Goal: Task Accomplishment & Management: Manage account settings

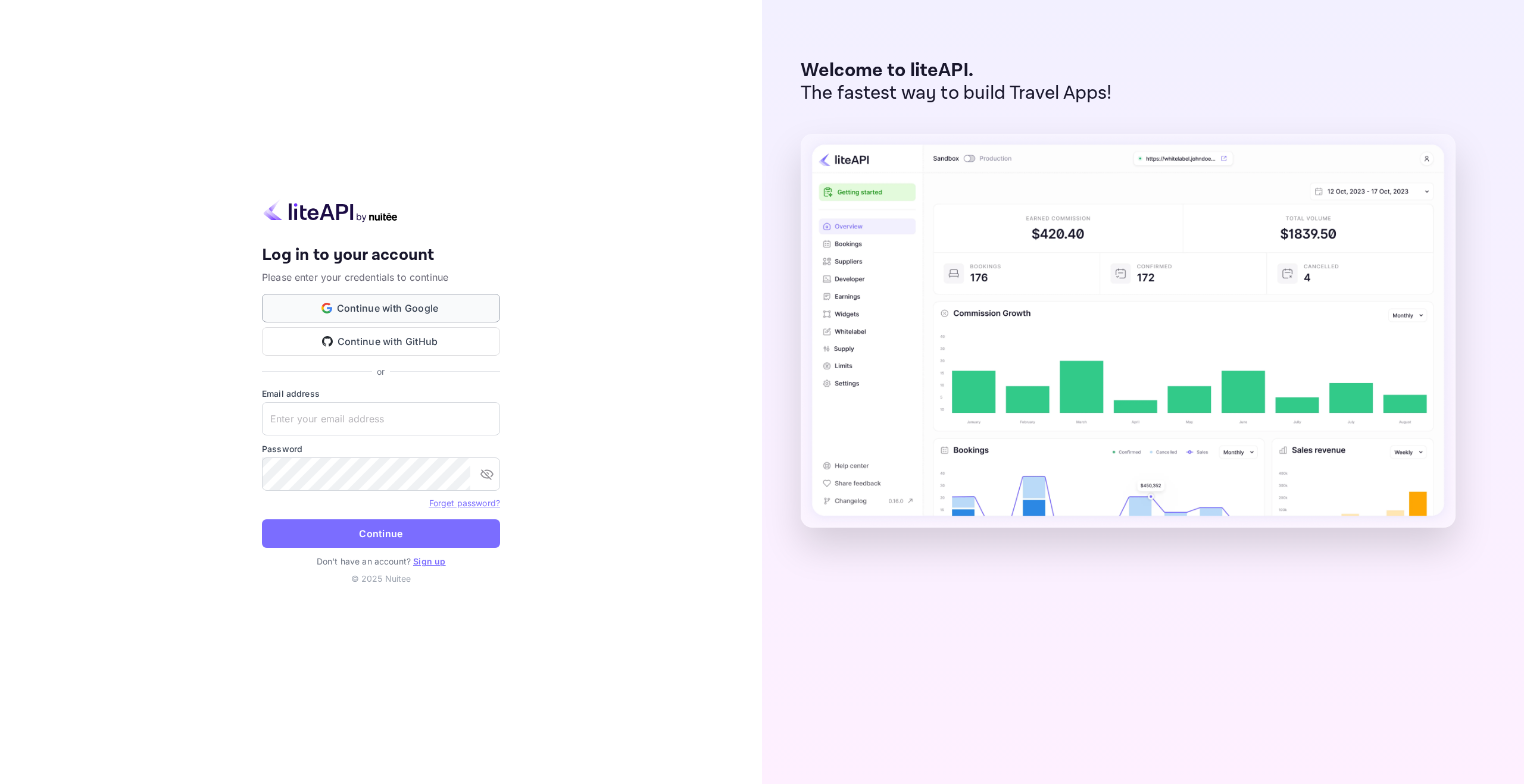
click at [378, 311] on button "Continue with Google" at bounding box center [381, 308] width 238 height 29
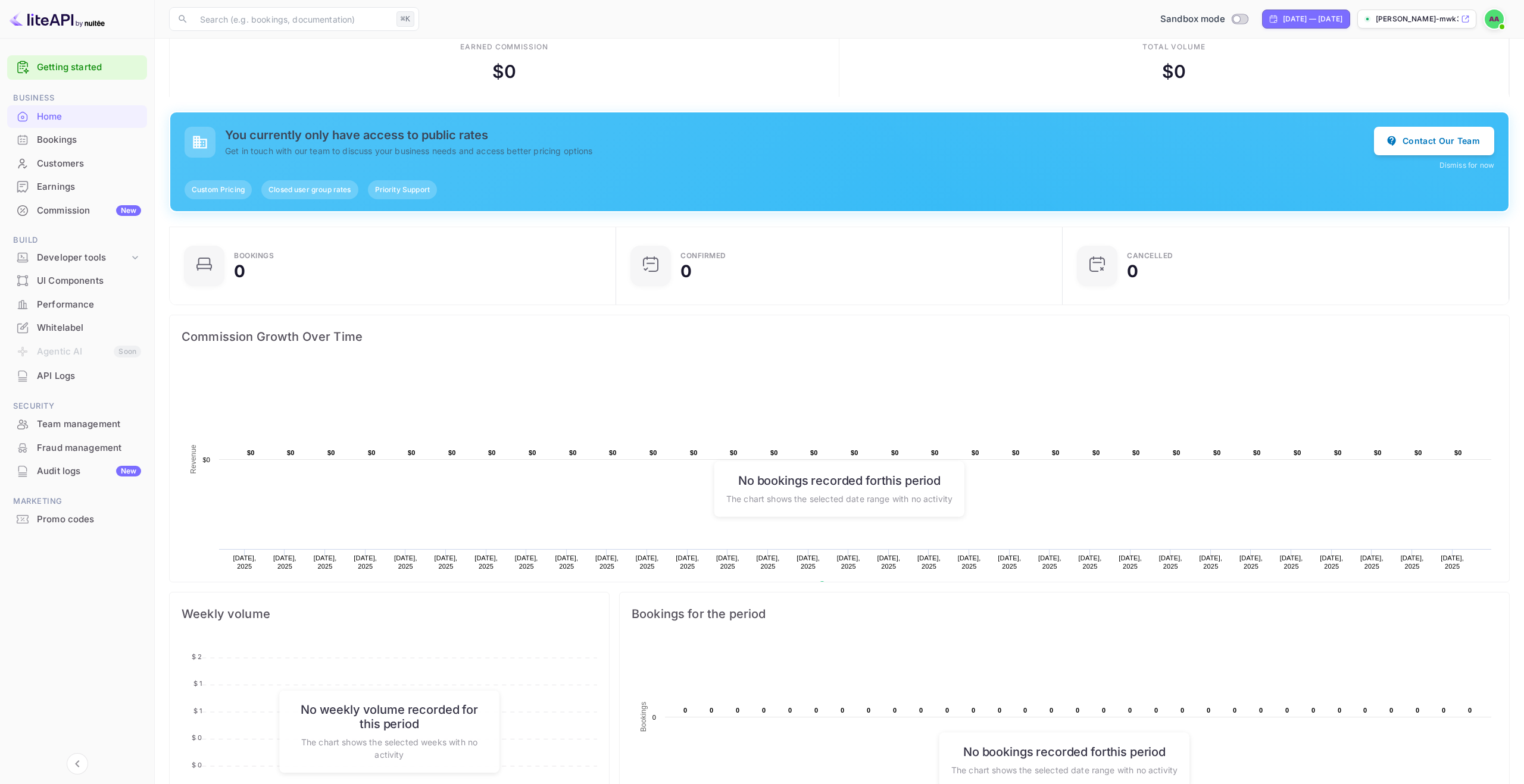
scroll to position [25, 0]
click at [60, 145] on div "Bookings" at bounding box center [89, 140] width 104 height 14
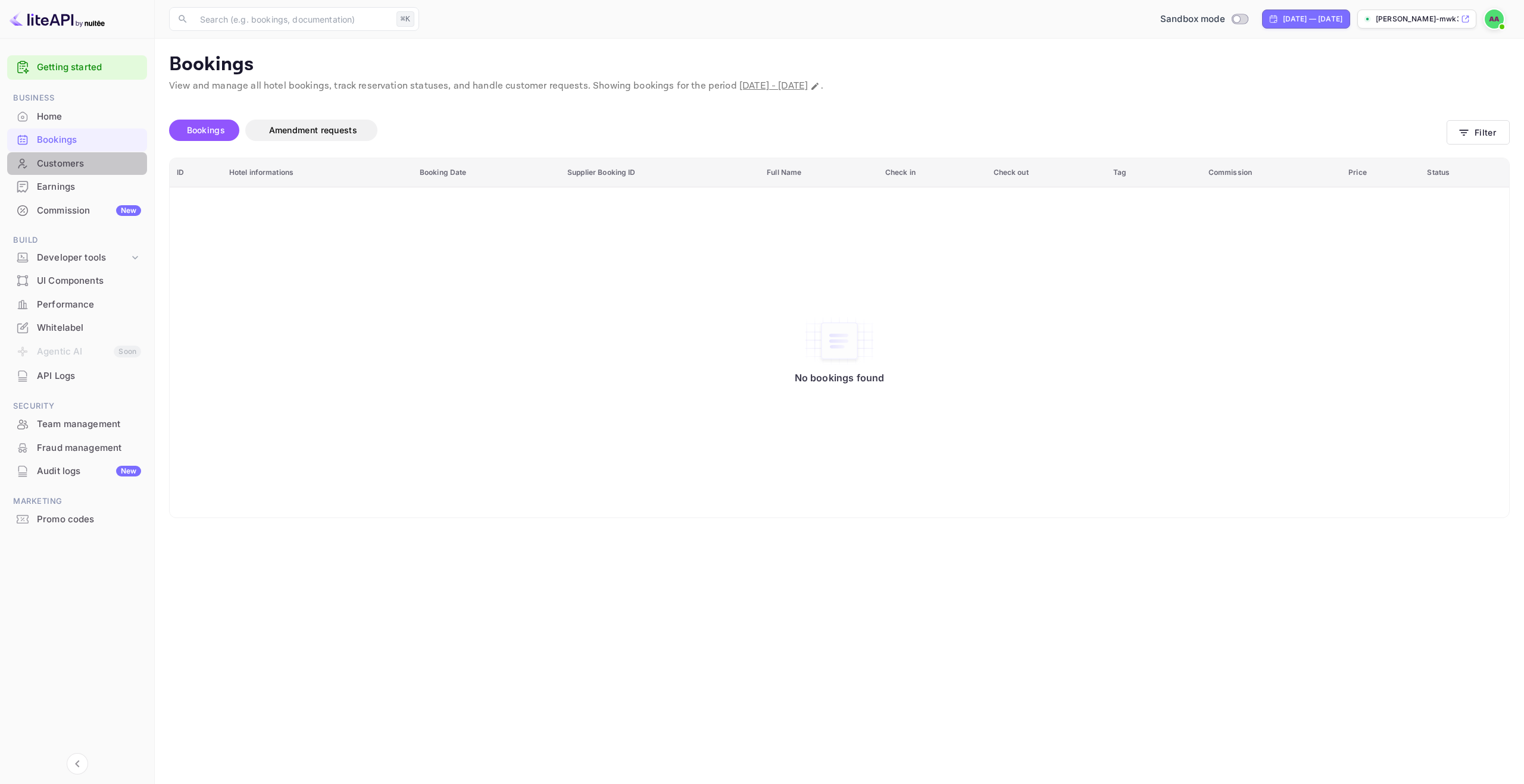
click at [63, 168] on div "Customers" at bounding box center [89, 164] width 104 height 14
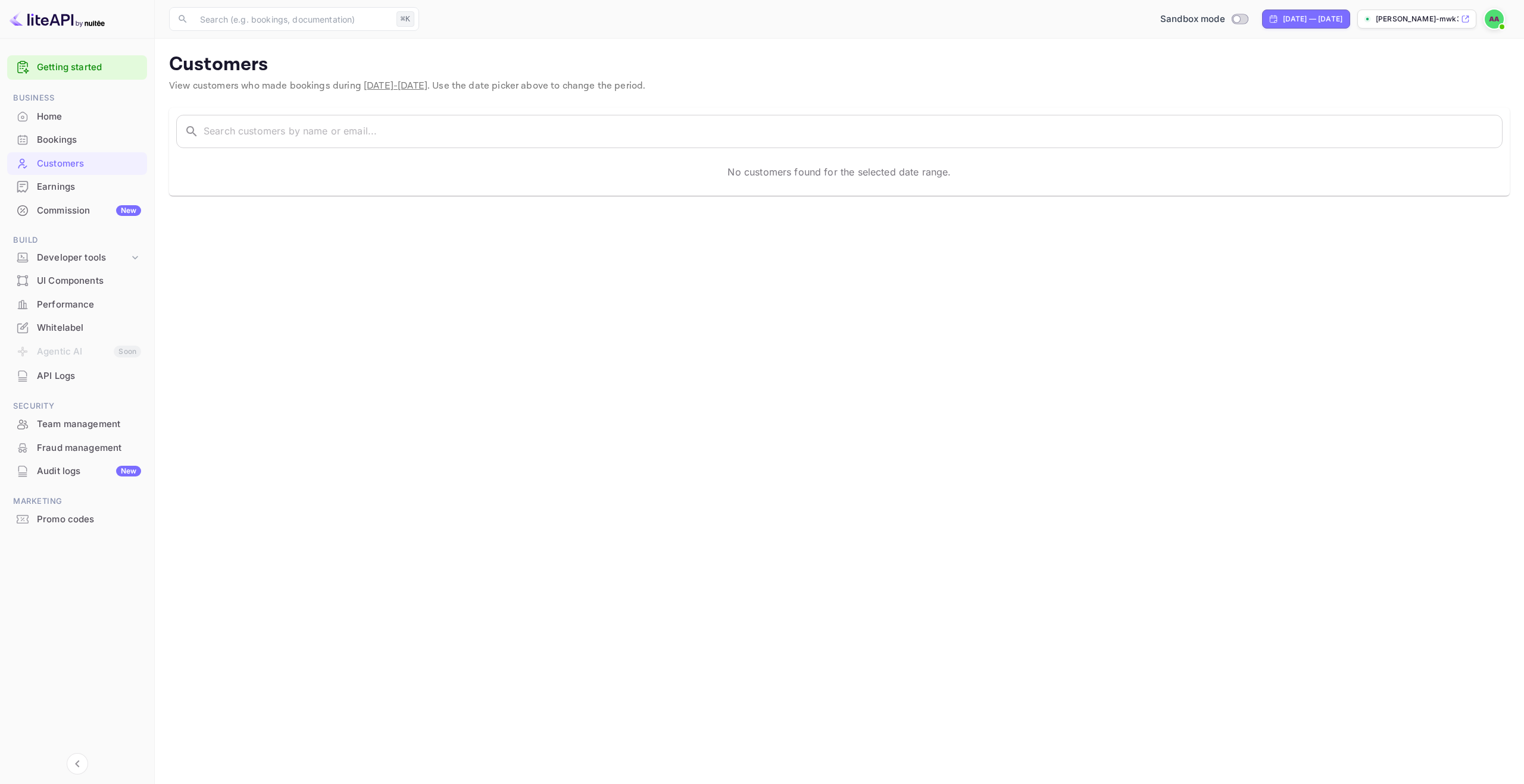
click at [60, 188] on div "Earnings" at bounding box center [89, 188] width 104 height 14
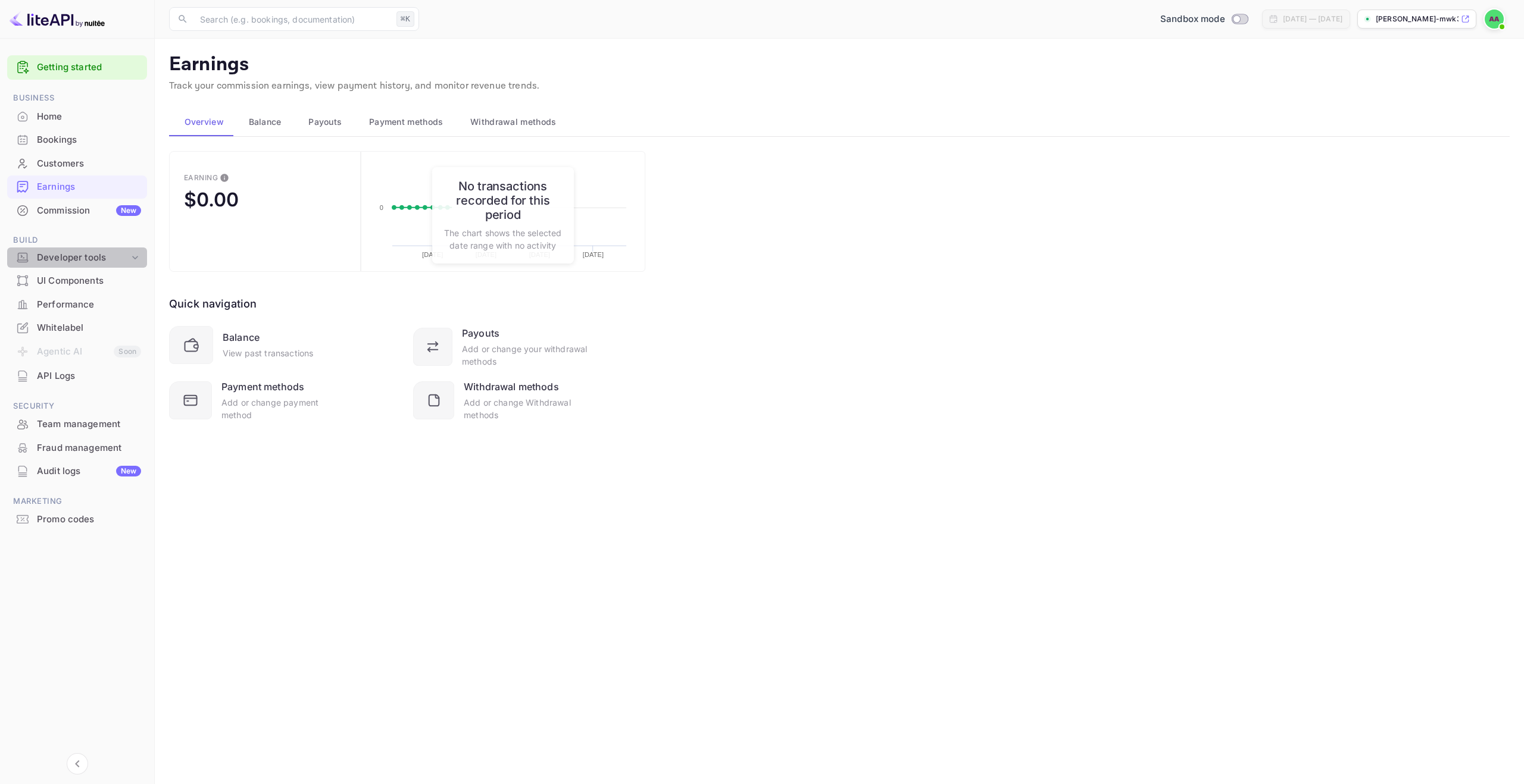
click at [98, 263] on div "Developer tools" at bounding box center [83, 258] width 92 height 14
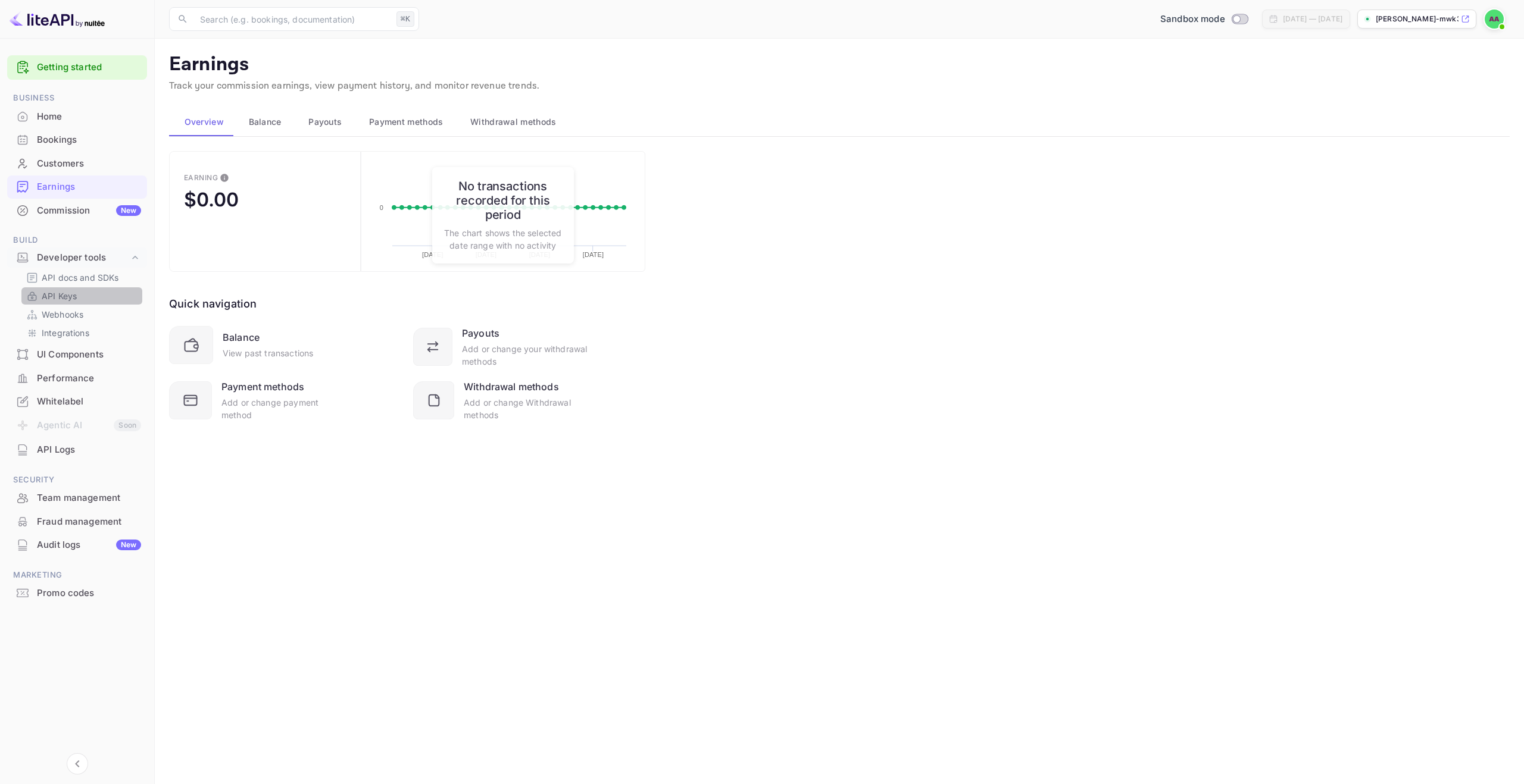
click at [64, 299] on p "API Keys" at bounding box center [59, 296] width 35 height 12
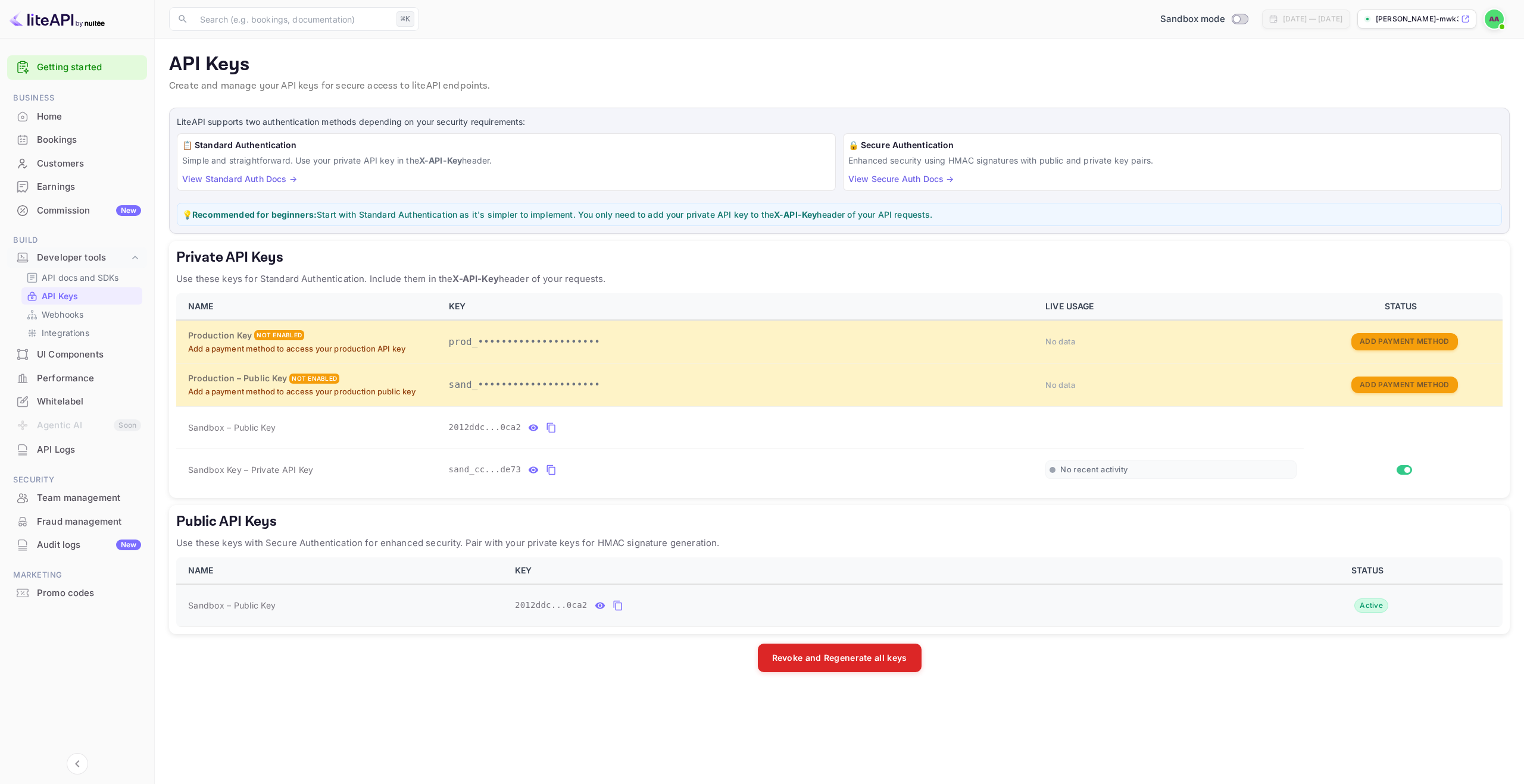
click at [616, 606] on icon "public api keys table" at bounding box center [618, 606] width 11 height 14
drag, startPoint x: 331, startPoint y: 217, endPoint x: 554, endPoint y: 219, distance: 223.0
click at [554, 219] on p "💡 Recommended for beginners: Start with Standard Authentication as it's simpler…" at bounding box center [839, 215] width 1315 height 12
click at [81, 278] on p "API docs and SDKs" at bounding box center [81, 278] width 78 height 12
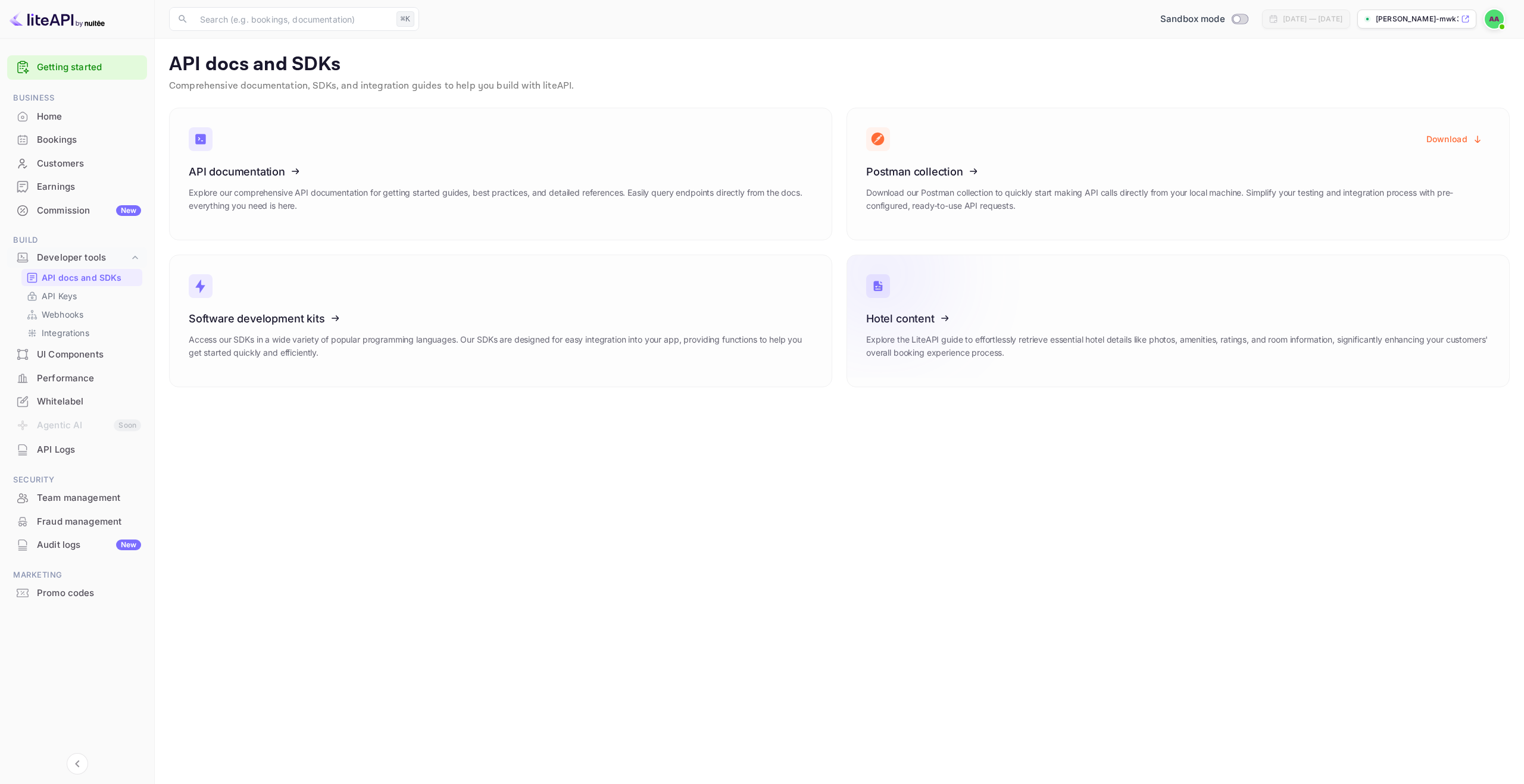
click at [914, 319] on icon at bounding box center [939, 316] width 185 height 123
click at [67, 141] on div "Bookings" at bounding box center [89, 140] width 104 height 14
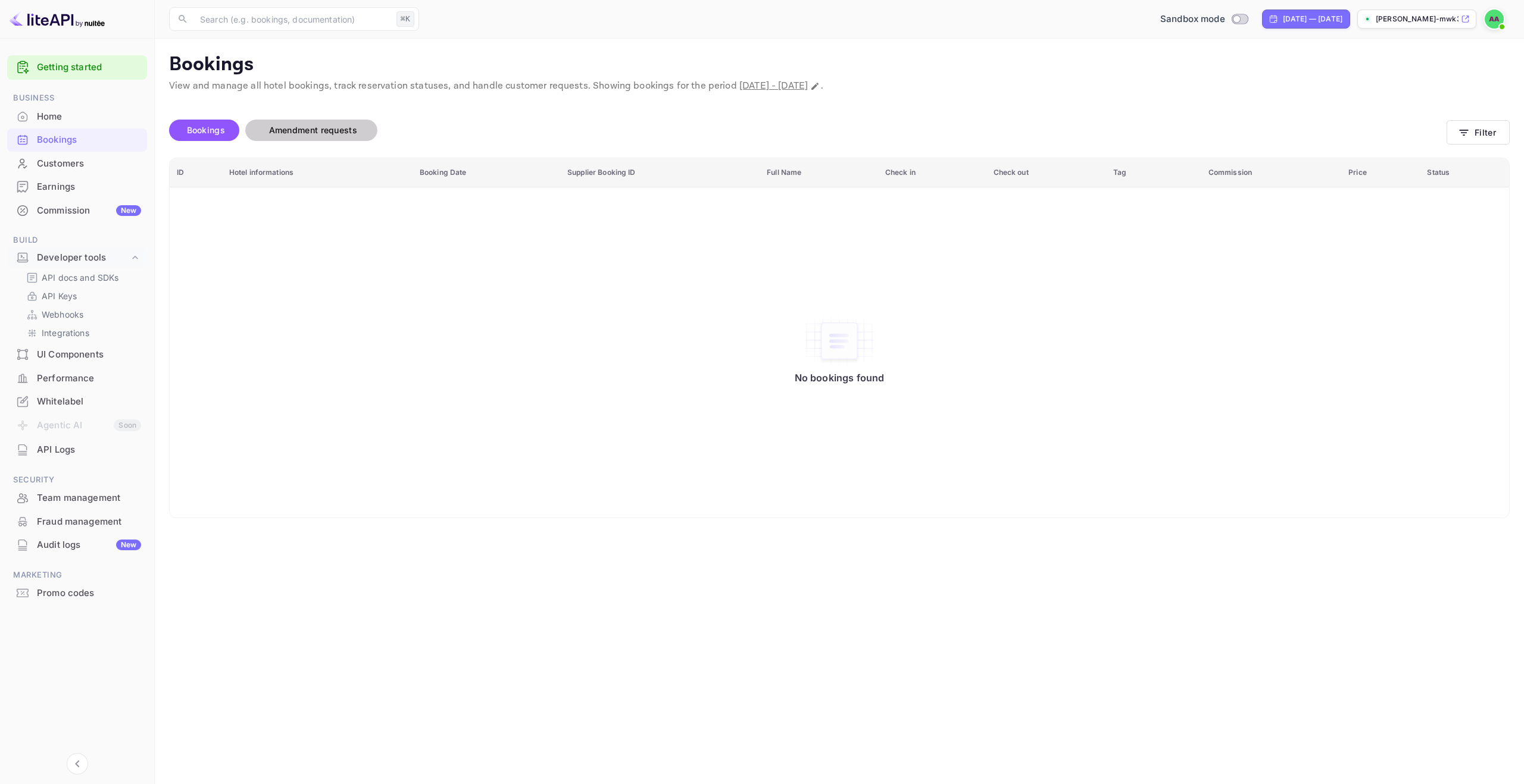
click at [339, 132] on span "Amendment requests" at bounding box center [313, 130] width 88 height 10
click at [200, 133] on span "Bookings" at bounding box center [206, 130] width 38 height 10
click at [64, 167] on div "Customers" at bounding box center [89, 164] width 104 height 14
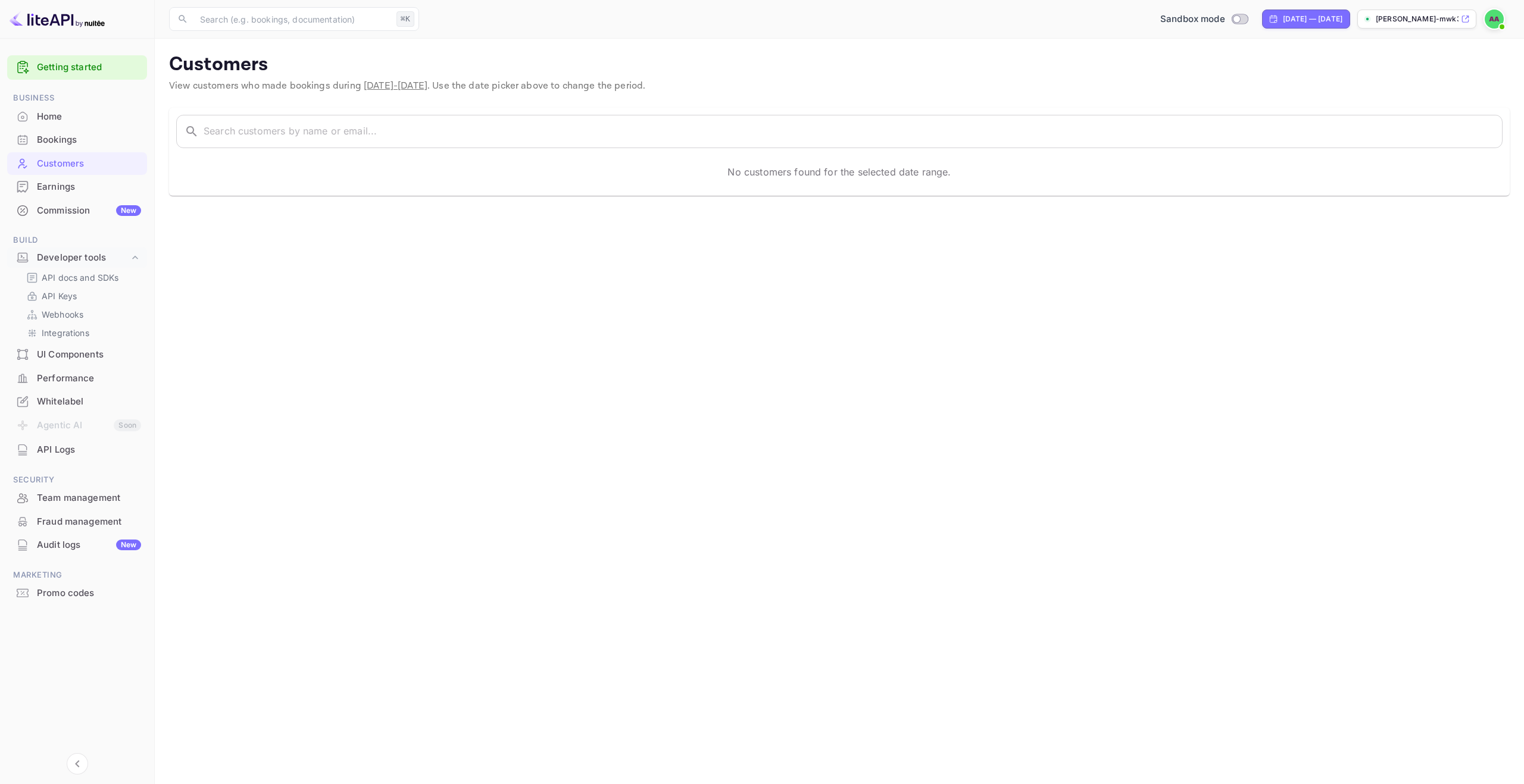
click at [60, 195] on div "Earnings" at bounding box center [77, 187] width 140 height 23
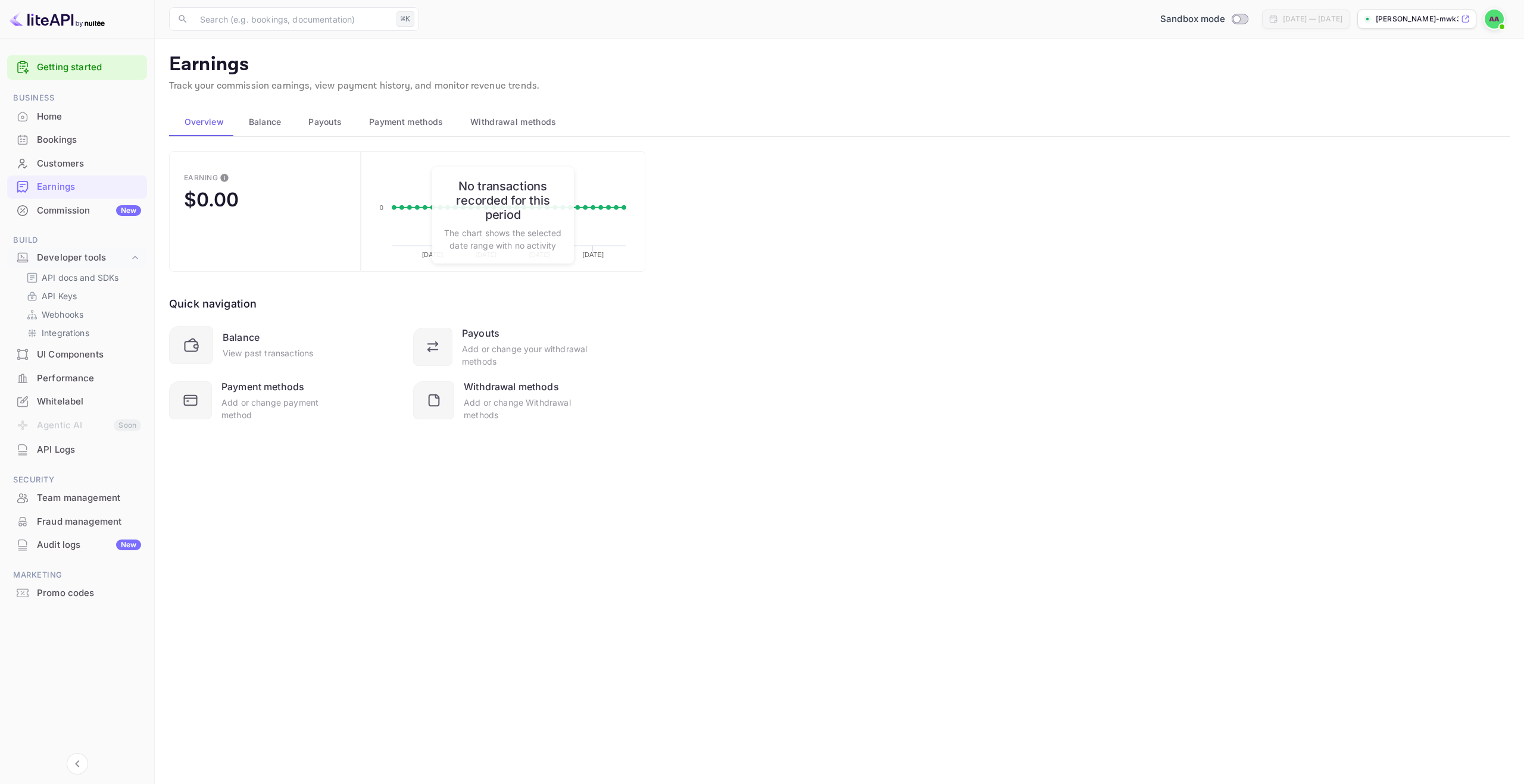
click at [74, 211] on div "Commission New" at bounding box center [89, 211] width 104 height 14
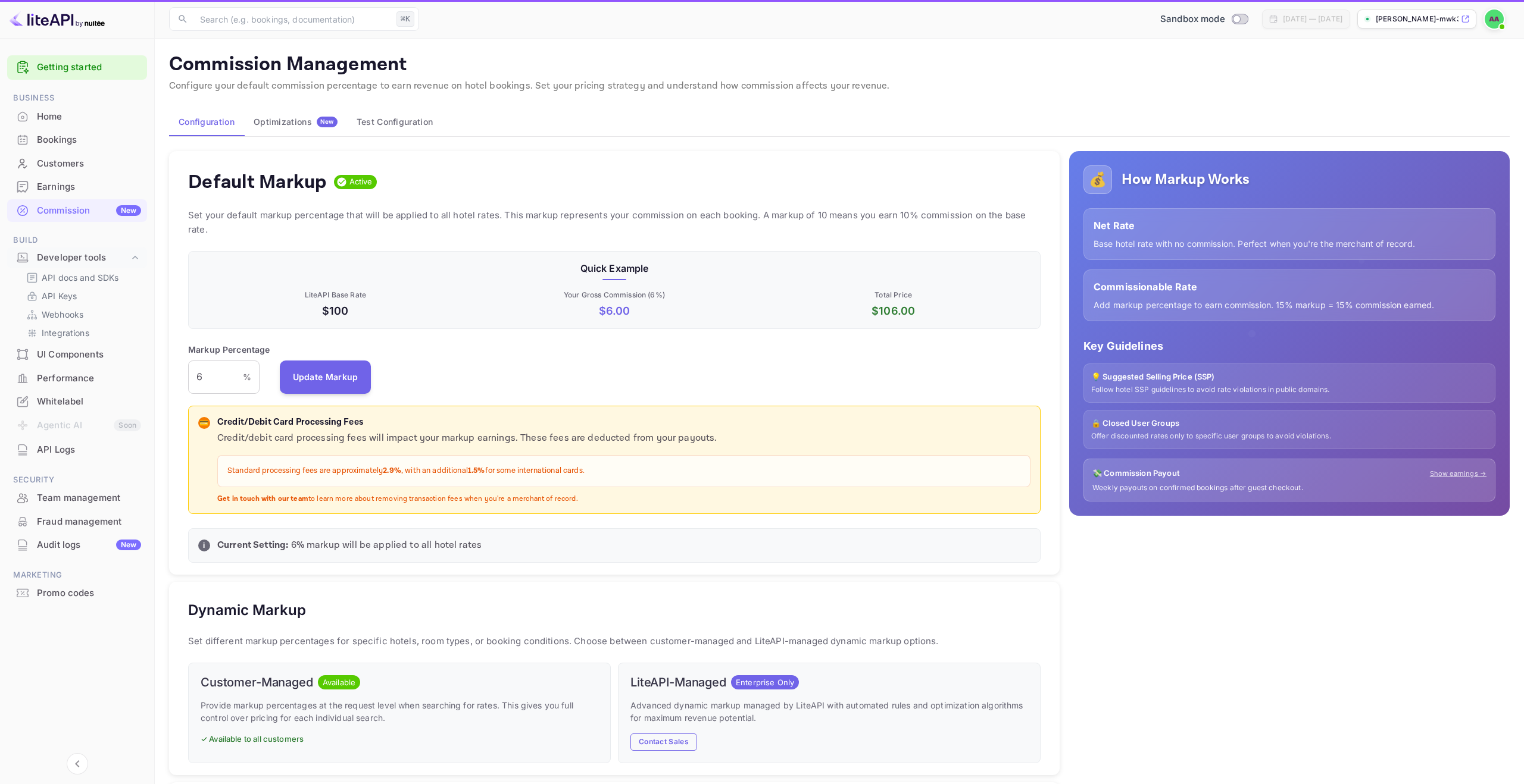
scroll to position [211, 852]
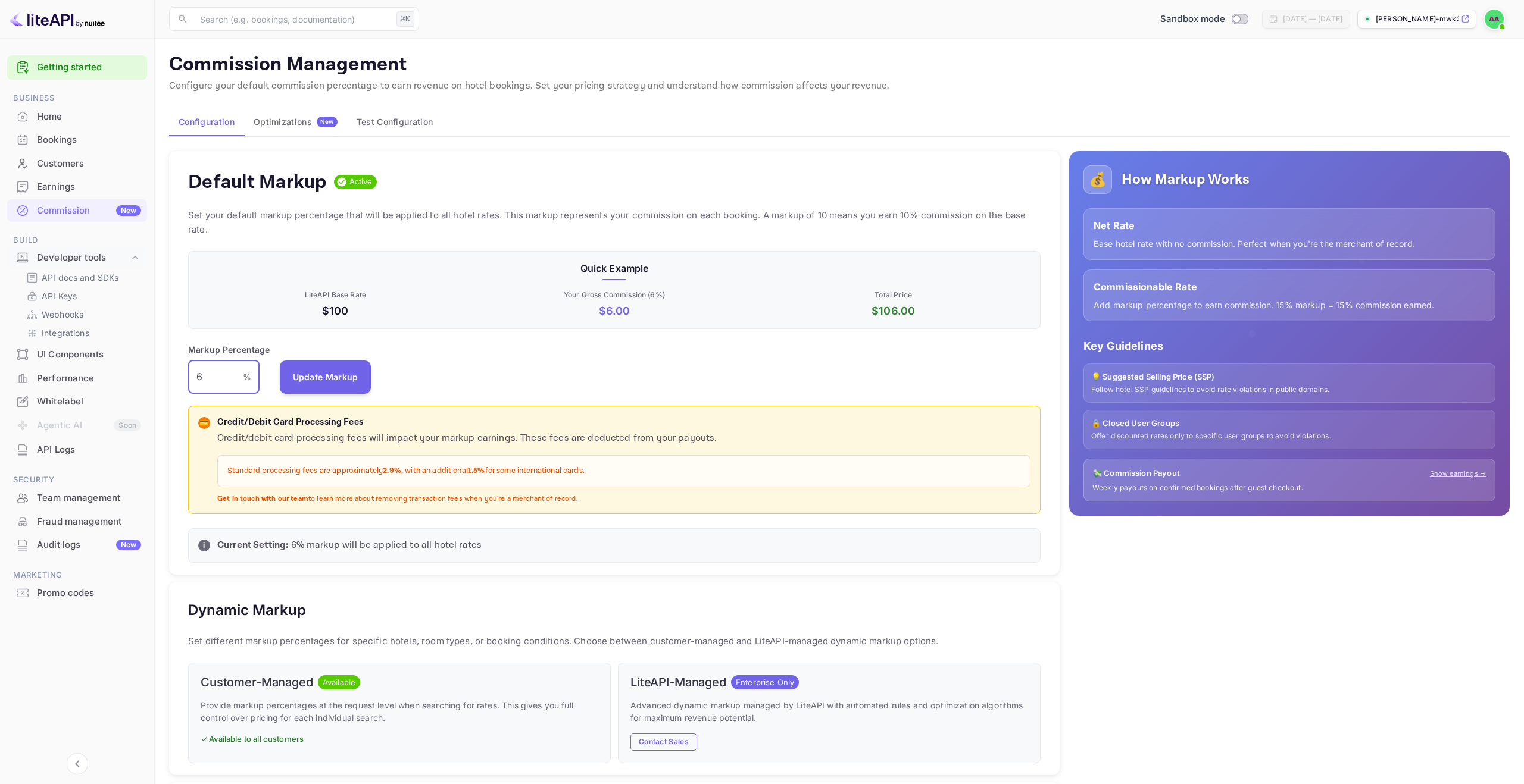
drag, startPoint x: 212, startPoint y: 378, endPoint x: 150, endPoint y: 376, distance: 62.0
click at [150, 376] on div "Getting started Business Home Bookings Customers Earnings Commission New Build …" at bounding box center [762, 586] width 1524 height 1173
type input "9"
click at [495, 354] on div "Markup Percentage 9 % ​ Update Markup" at bounding box center [614, 368] width 852 height 50
click at [320, 383] on button "Update Markup" at bounding box center [326, 376] width 92 height 33
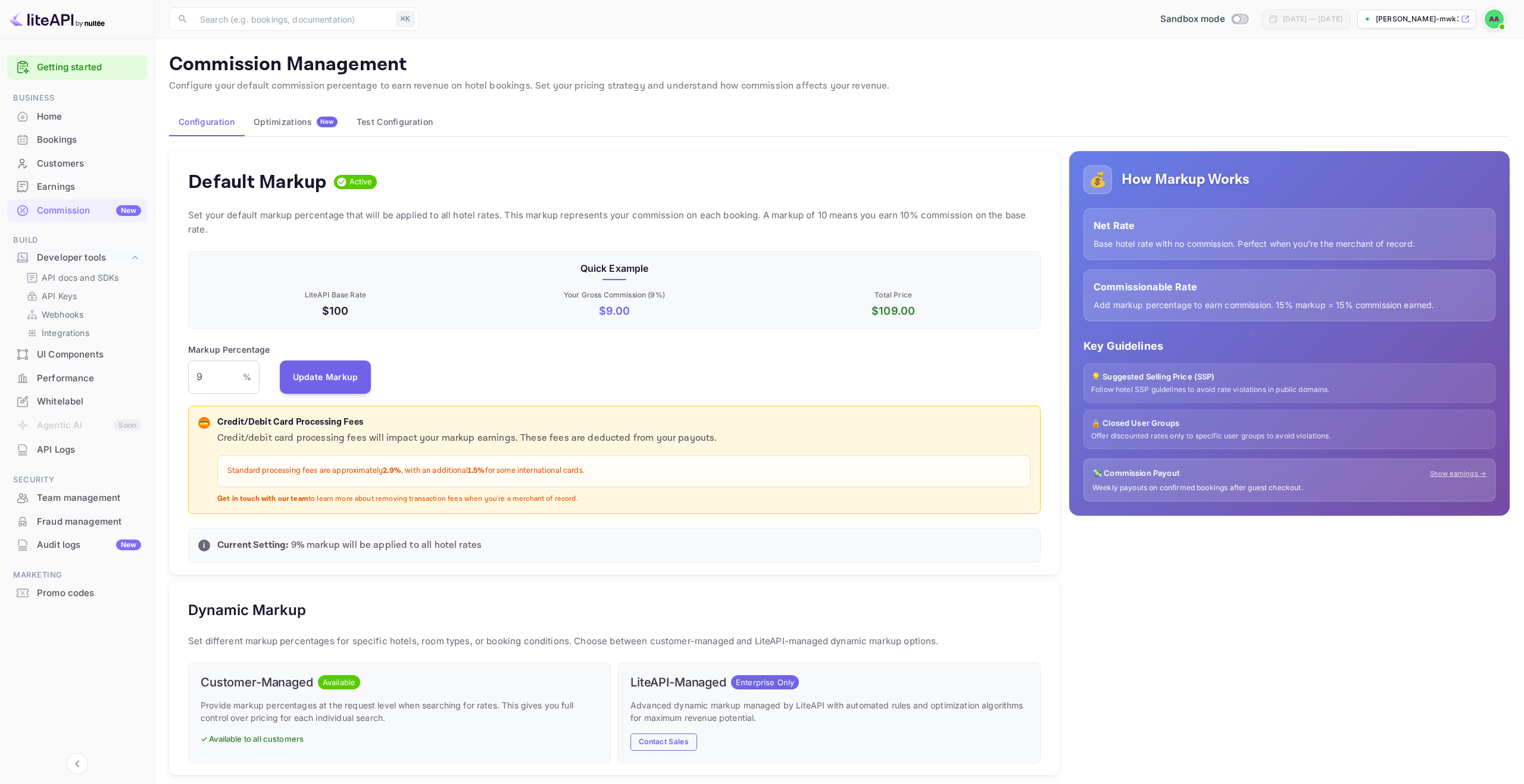
drag, startPoint x: 288, startPoint y: 473, endPoint x: 387, endPoint y: 472, distance: 99.0
click at [387, 472] on p "Standard processing fees are approximately 2.9% , with an additional 1.5% for s…" at bounding box center [624, 471] width 793 height 12
drag, startPoint x: 433, startPoint y: 472, endPoint x: 620, endPoint y: 472, distance: 187.0
click at [596, 472] on p "Standard processing fees are approximately 2.9% , with an additional 1.5% for s…" at bounding box center [624, 471] width 793 height 12
drag, startPoint x: 620, startPoint y: 472, endPoint x: 597, endPoint y: 468, distance: 23.3
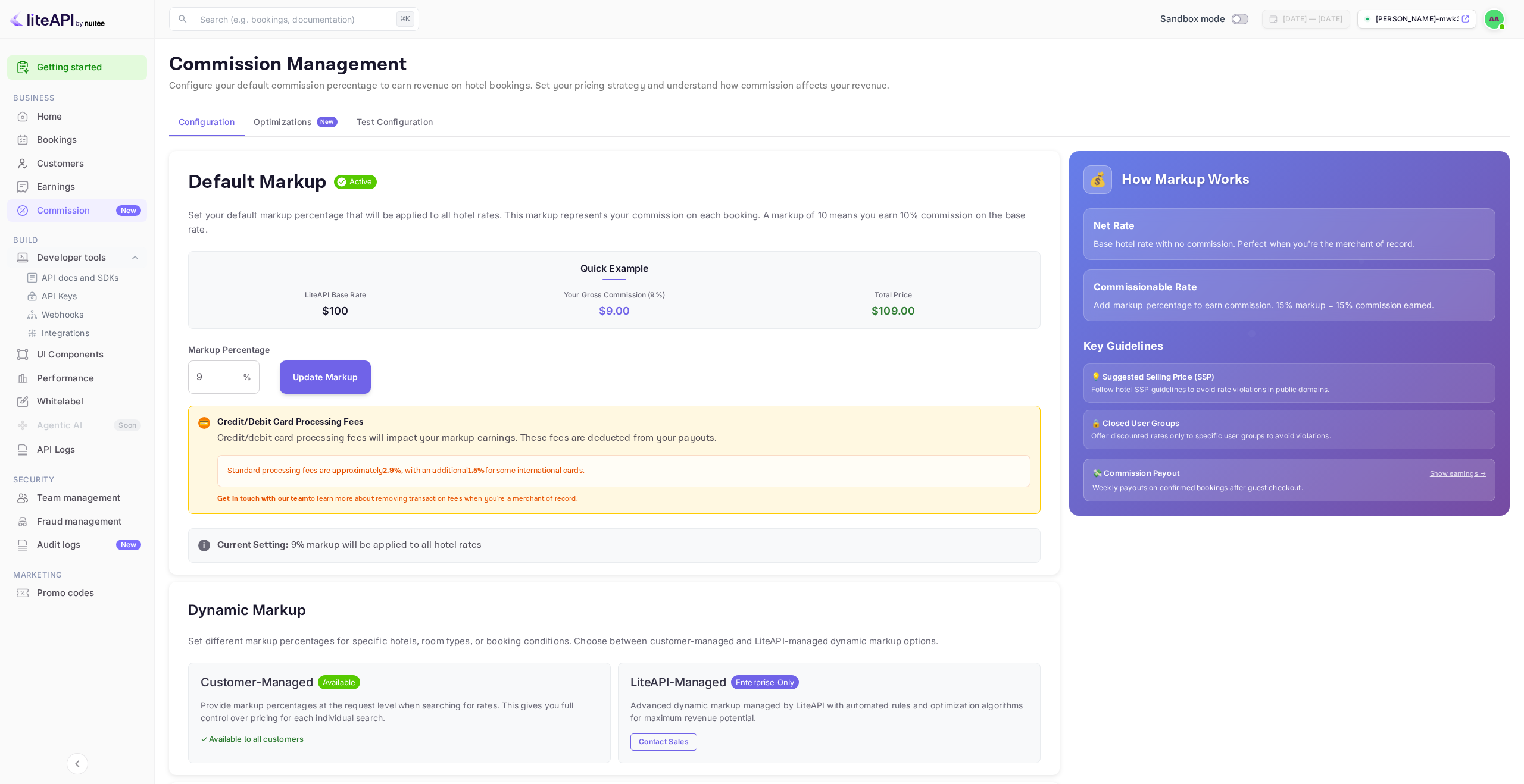
click at [620, 472] on p "Standard processing fees are approximately 2.9% , with an additional 1.5% for s…" at bounding box center [624, 471] width 793 height 12
drag, startPoint x: 307, startPoint y: 438, endPoint x: 439, endPoint y: 437, distance: 132.0
click at [439, 437] on p "Credit/debit card processing fees will impact your markup earnings. These fees …" at bounding box center [624, 438] width 813 height 14
drag, startPoint x: 459, startPoint y: 437, endPoint x: 541, endPoint y: 439, distance: 82.0
click at [506, 438] on p "Credit/debit card processing fees will impact your markup earnings. These fees …" at bounding box center [624, 438] width 813 height 14
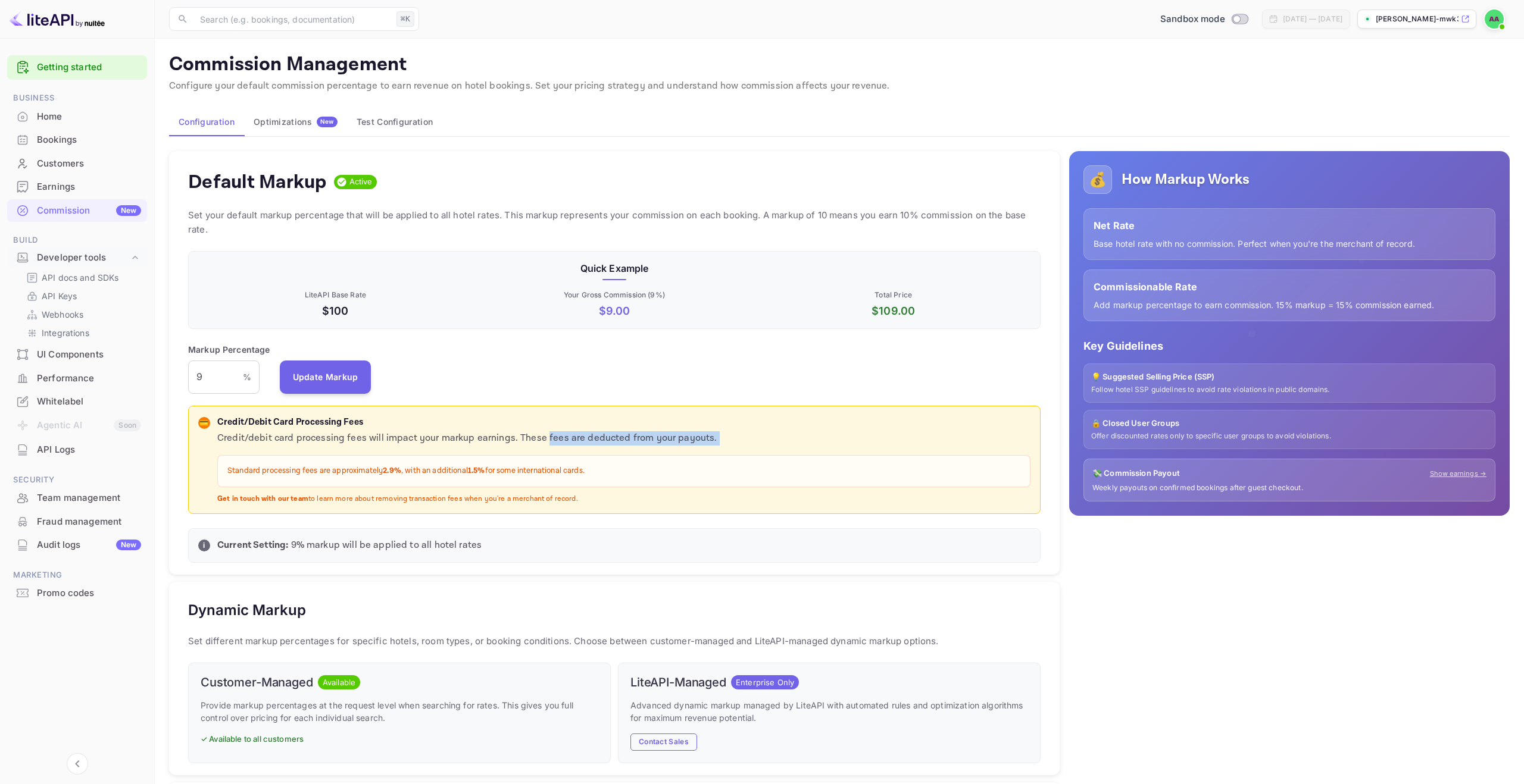
drag, startPoint x: 617, startPoint y: 444, endPoint x: 731, endPoint y: 449, distance: 114.1
click at [731, 449] on div "Credit/debit card processing fees will impact your markup earnings. These fees …" at bounding box center [624, 468] width 813 height 73
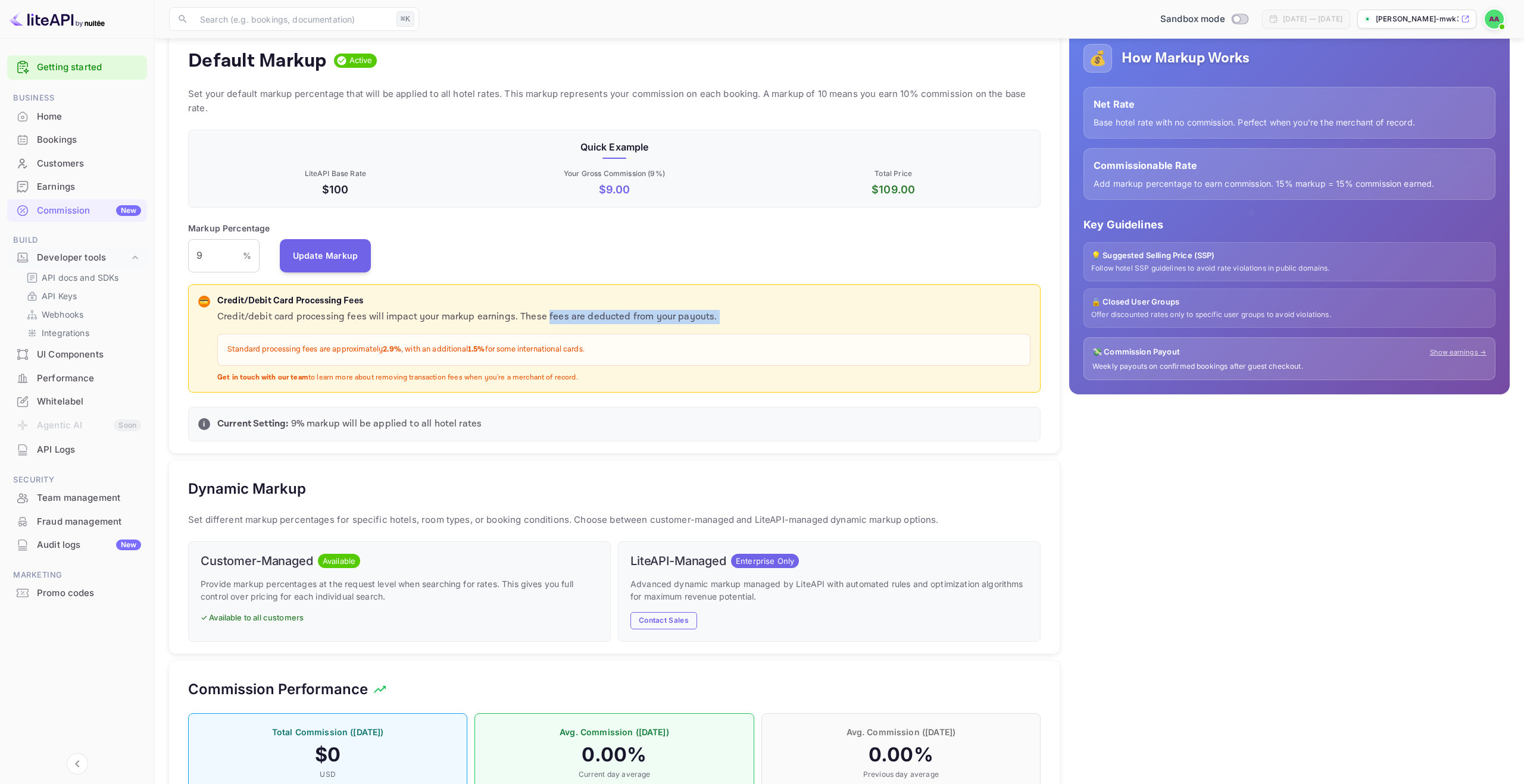
scroll to position [124, 0]
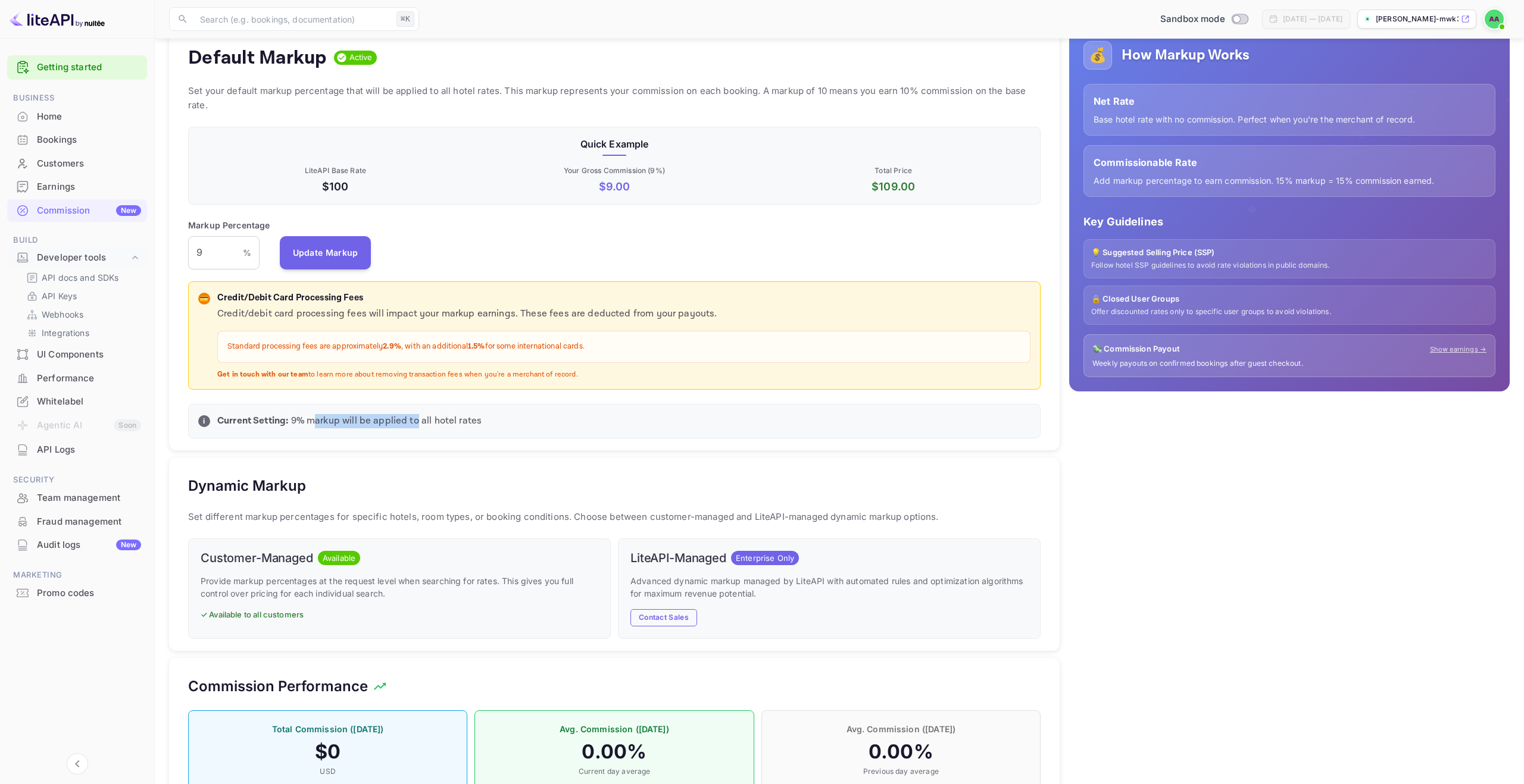
drag, startPoint x: 313, startPoint y: 420, endPoint x: 415, endPoint y: 423, distance: 102.0
click at [415, 423] on p "Current Setting: 9 % markup will be applied to all hotel rates" at bounding box center [624, 421] width 813 height 14
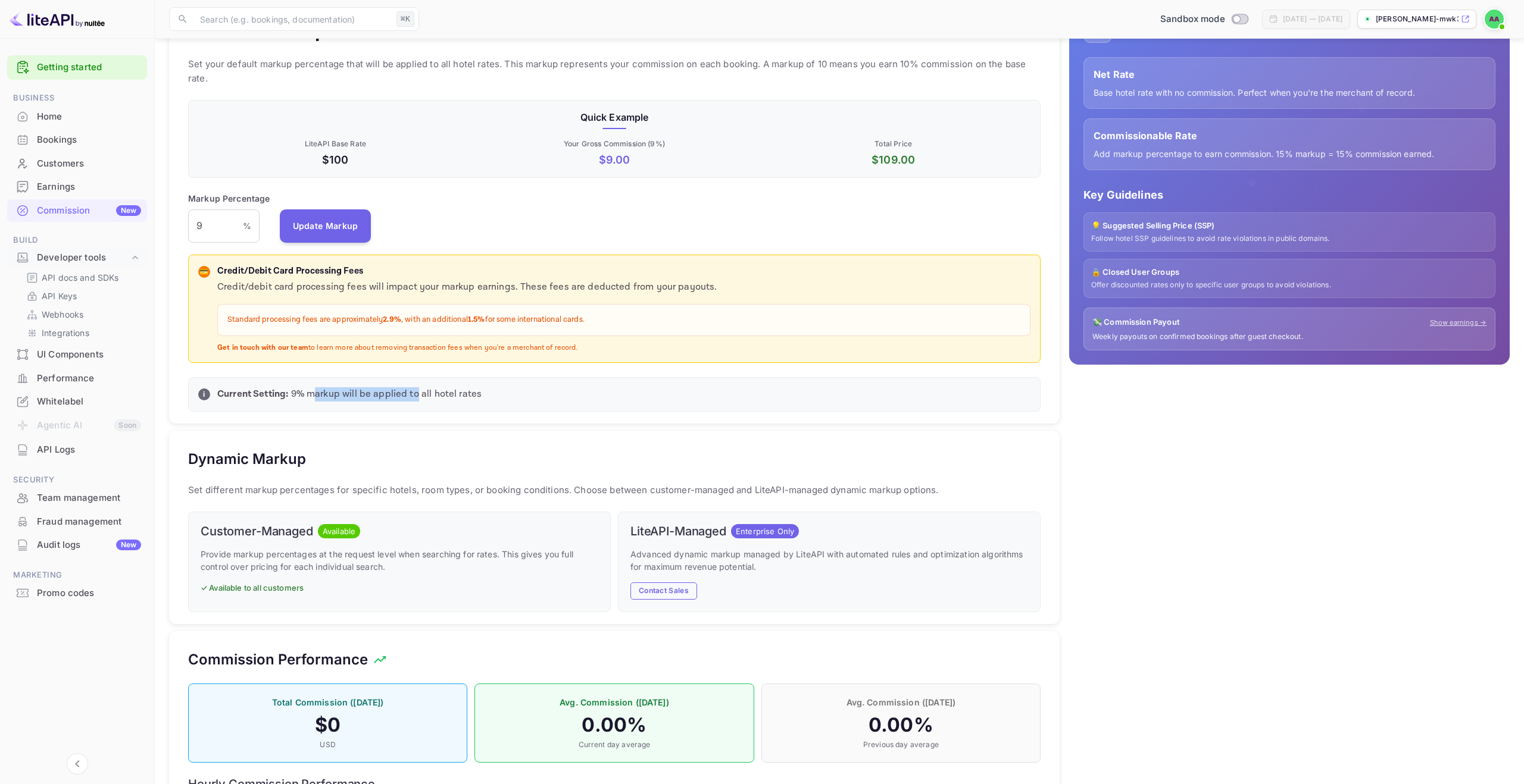
scroll to position [233, 0]
